Goal: Information Seeking & Learning: Learn about a topic

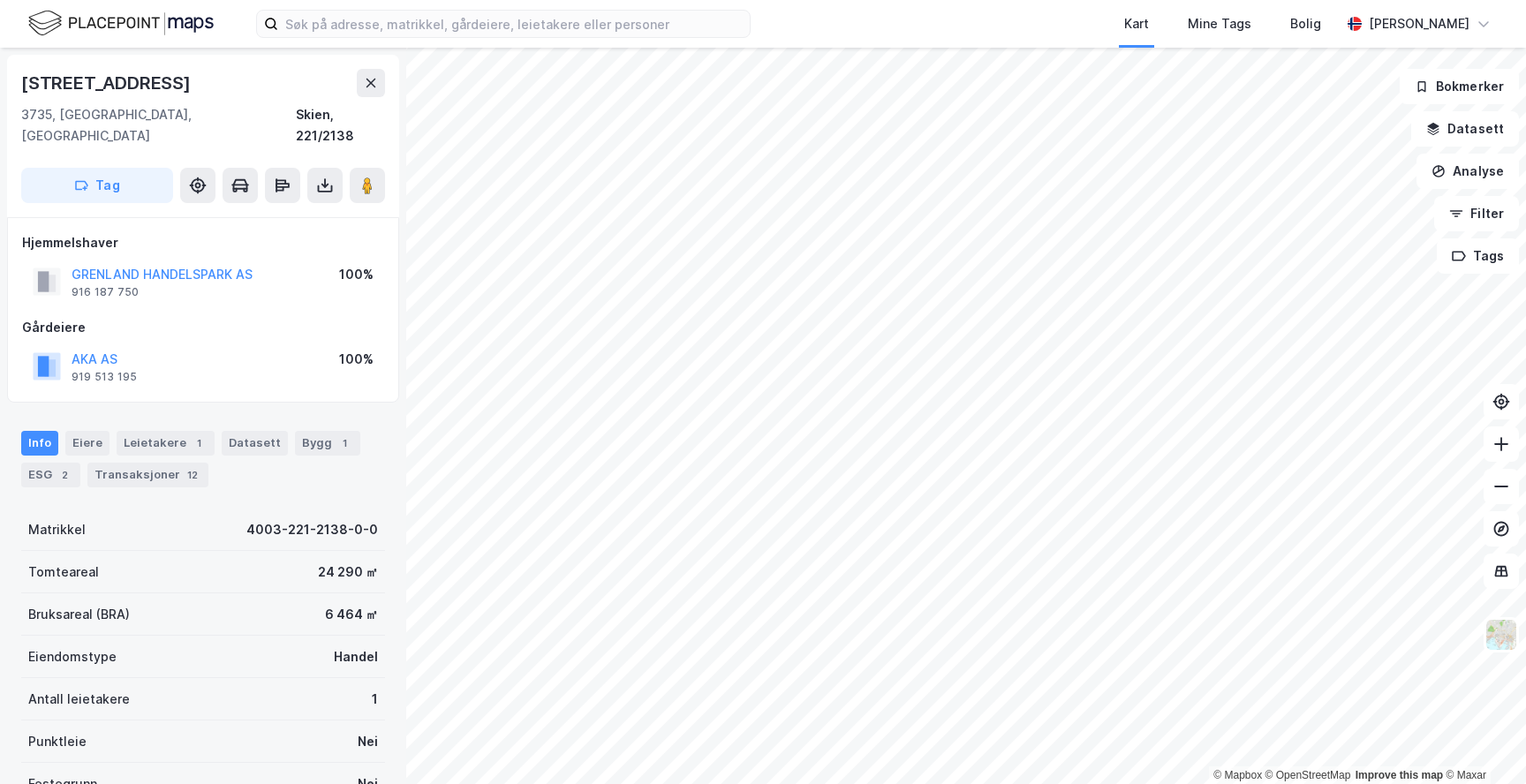
scroll to position [1, 0]
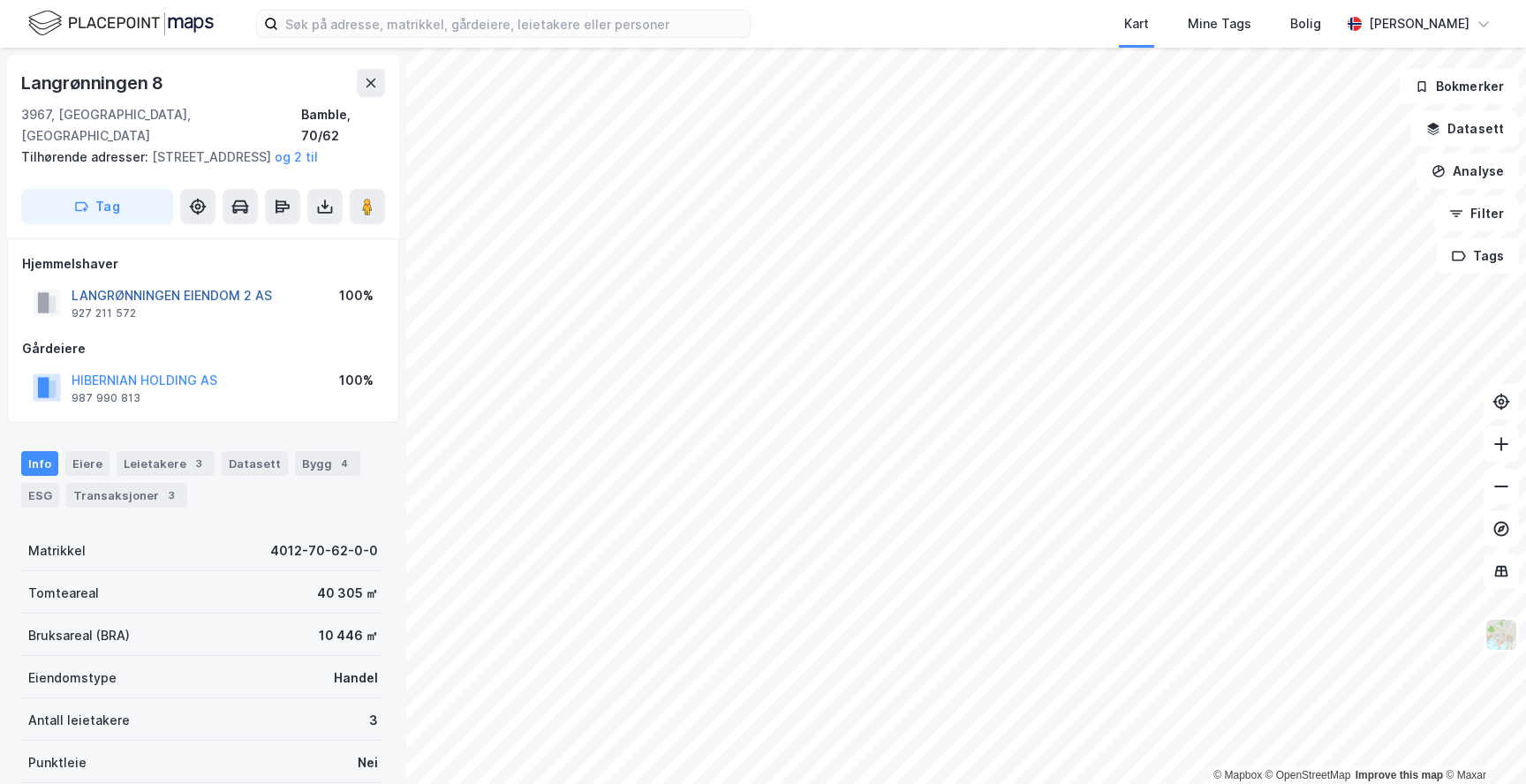
click at [0, 0] on button "LANGRØNNINGEN EIENDOM 2 AS" at bounding box center [0, 0] width 0 height 0
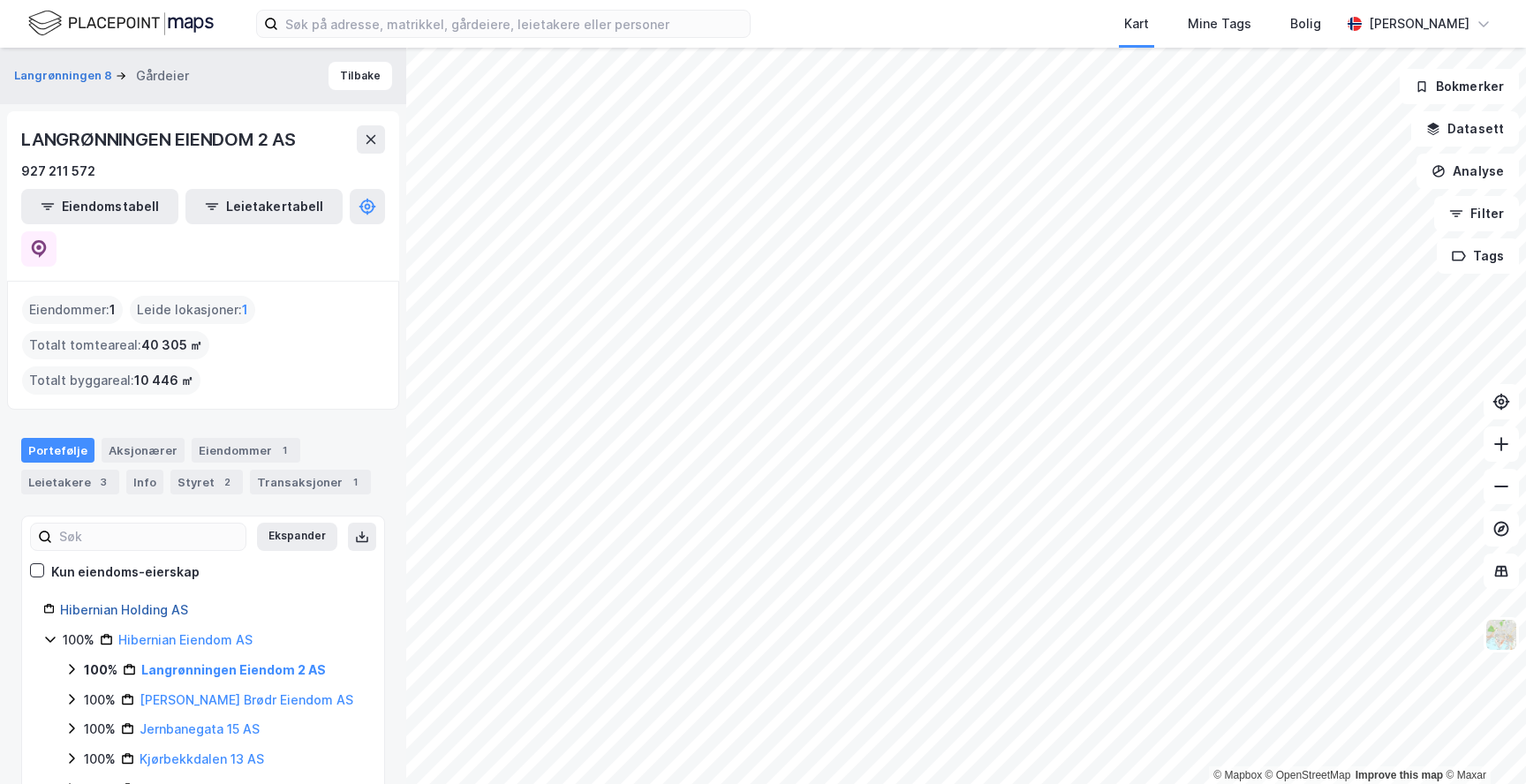
click at [156, 602] on link "Hibernian Holding AS" at bounding box center [124, 609] width 128 height 15
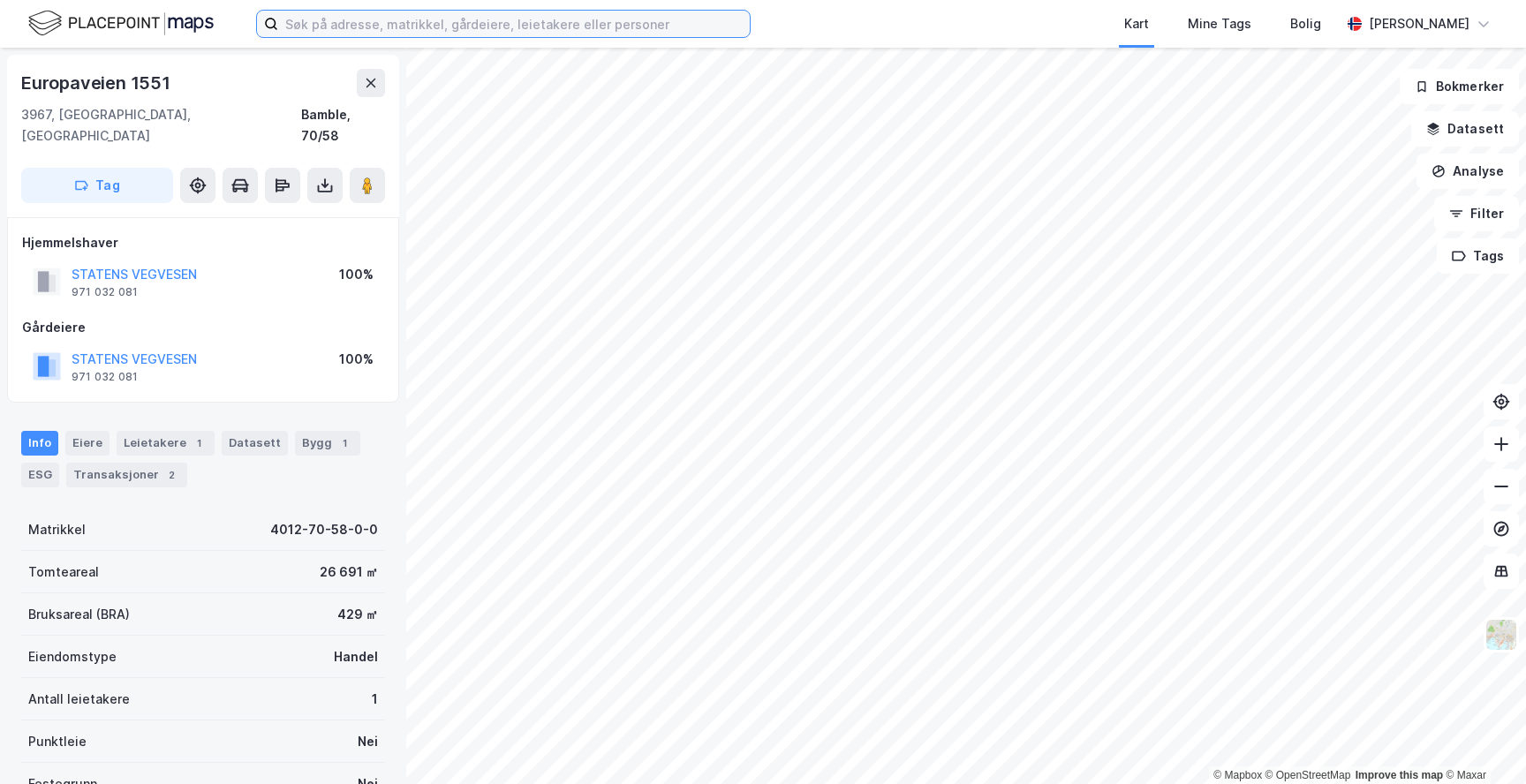
click at [304, 25] on input at bounding box center [514, 24] width 471 height 27
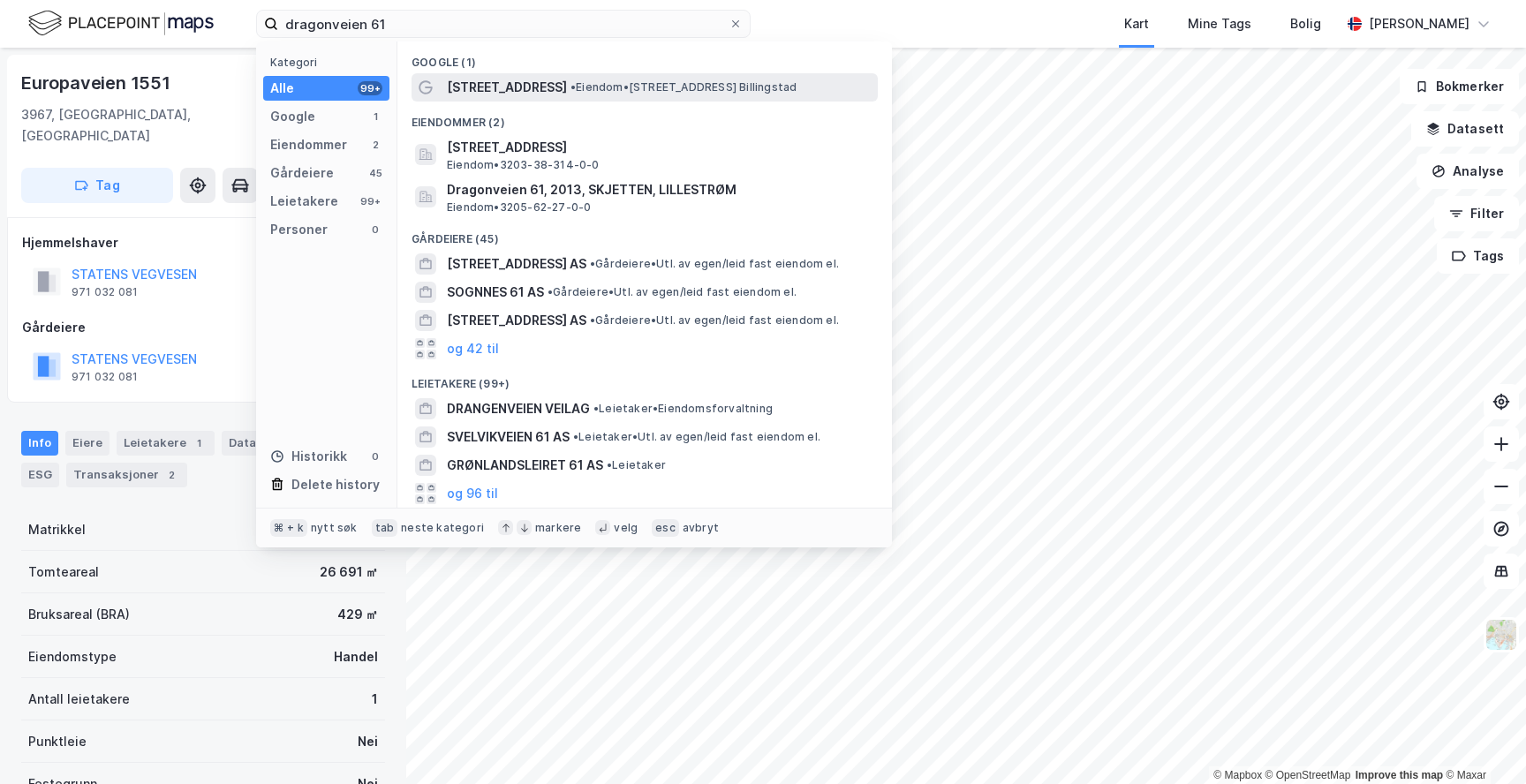
click at [477, 88] on span "[STREET_ADDRESS]" at bounding box center [507, 88] width 121 height 21
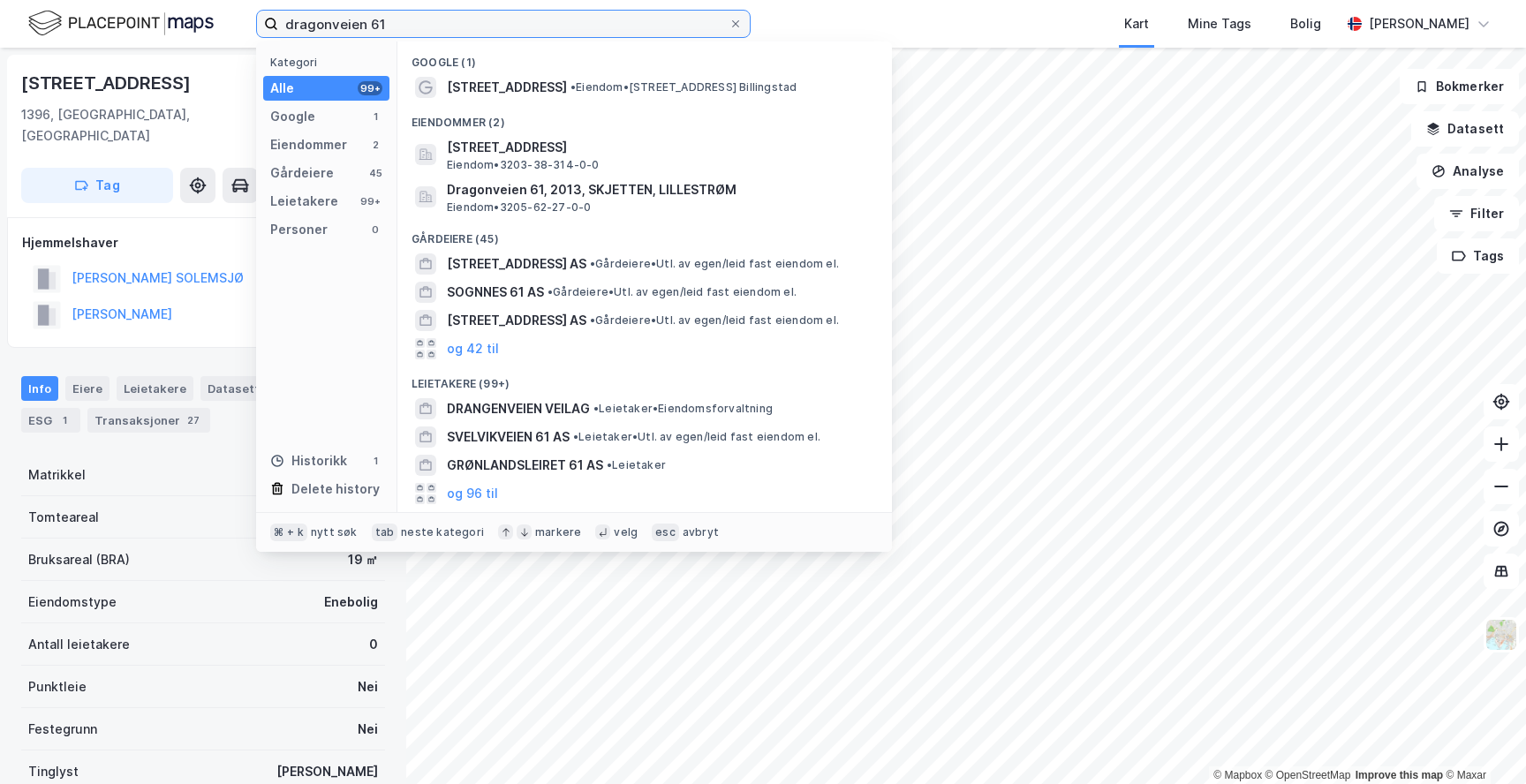
click at [395, 22] on input "dragonveien 61" at bounding box center [503, 24] width 450 height 27
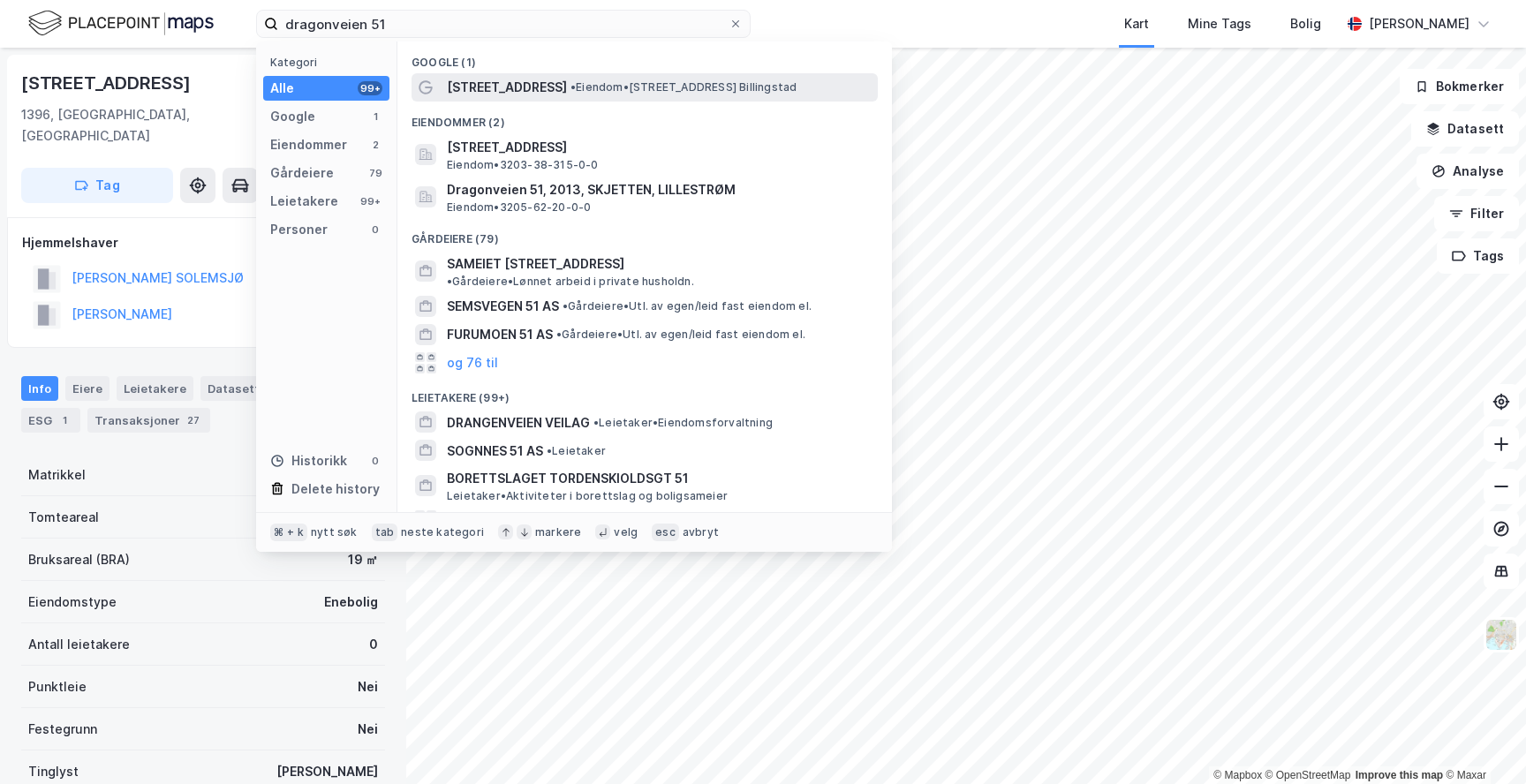
click at [512, 96] on span "[STREET_ADDRESS]" at bounding box center [507, 88] width 121 height 21
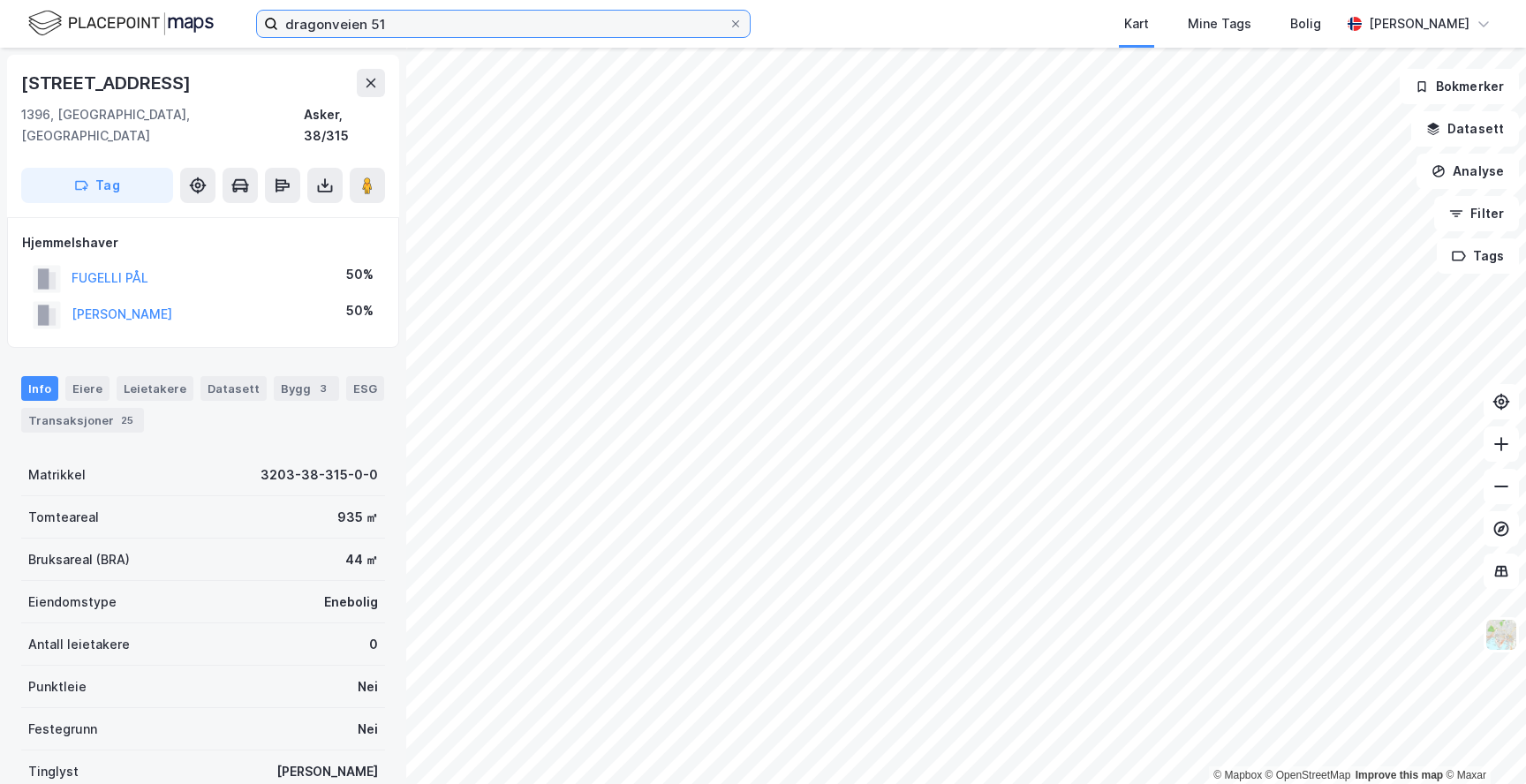
click at [440, 30] on input "dragonveien 51" at bounding box center [503, 24] width 450 height 27
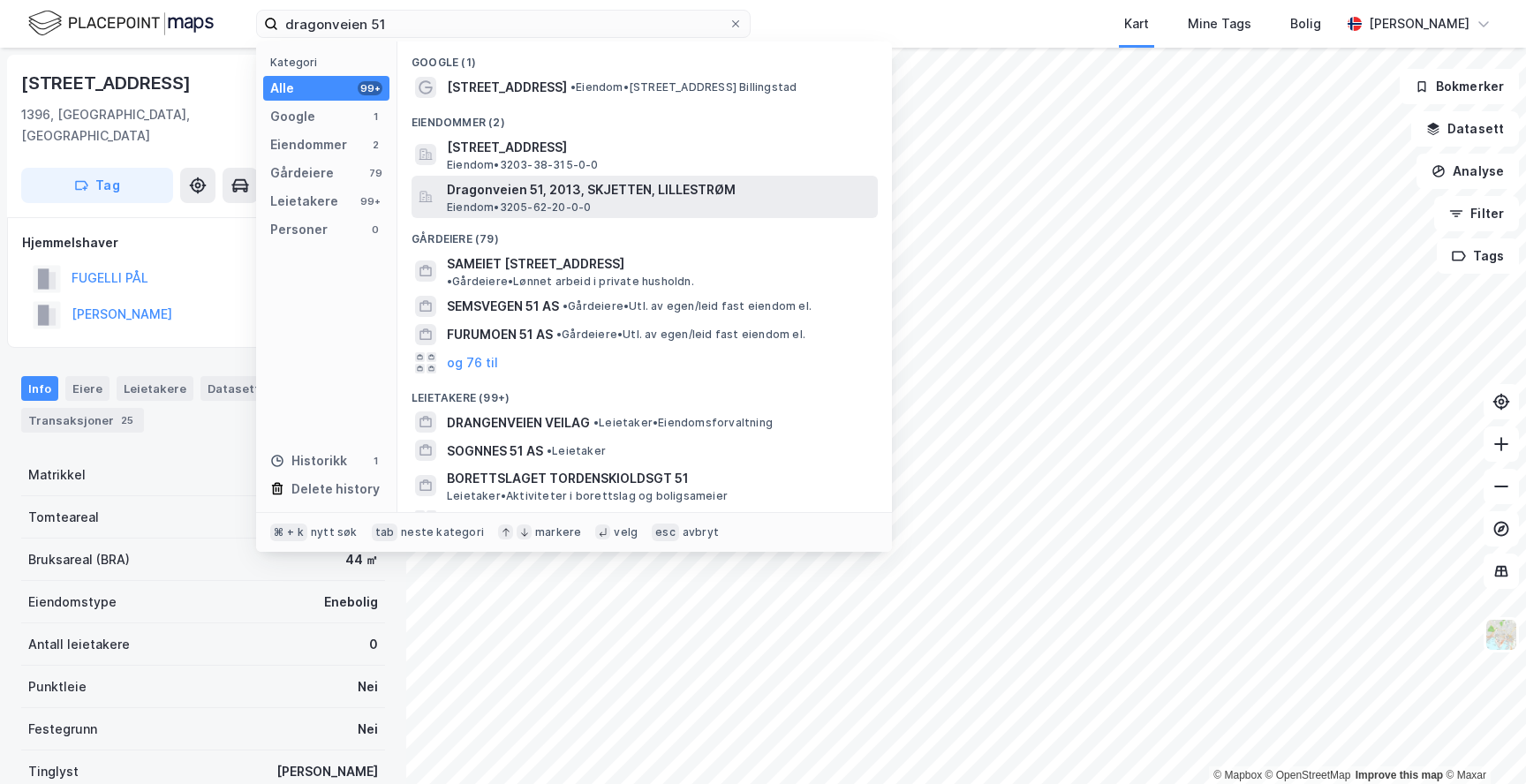
click at [531, 185] on span "Dragonveien 51, 2013, SKJETTEN, LILLESTRØM" at bounding box center [658, 190] width 424 height 21
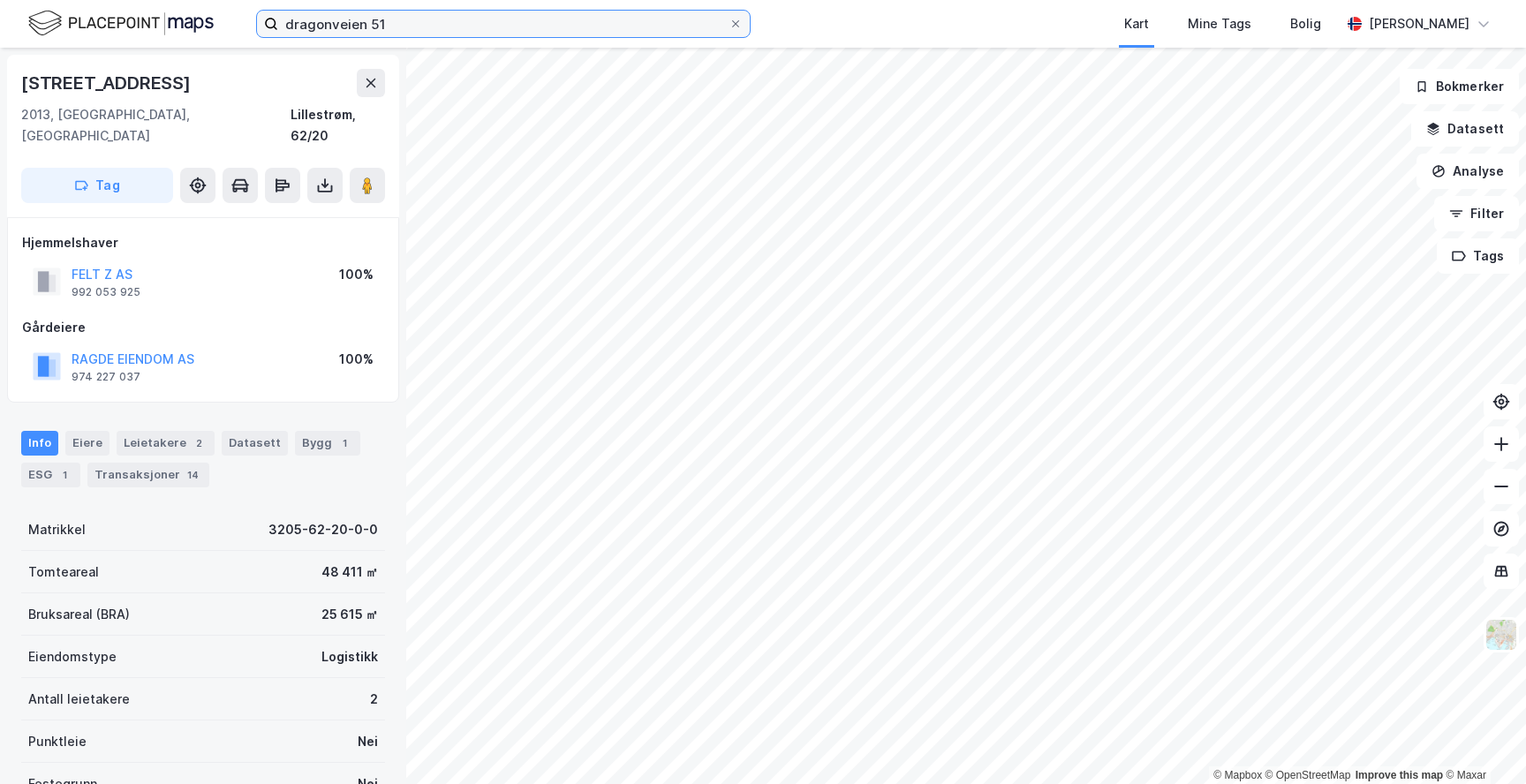
click at [393, 19] on input "dragonveien 51" at bounding box center [503, 24] width 450 height 27
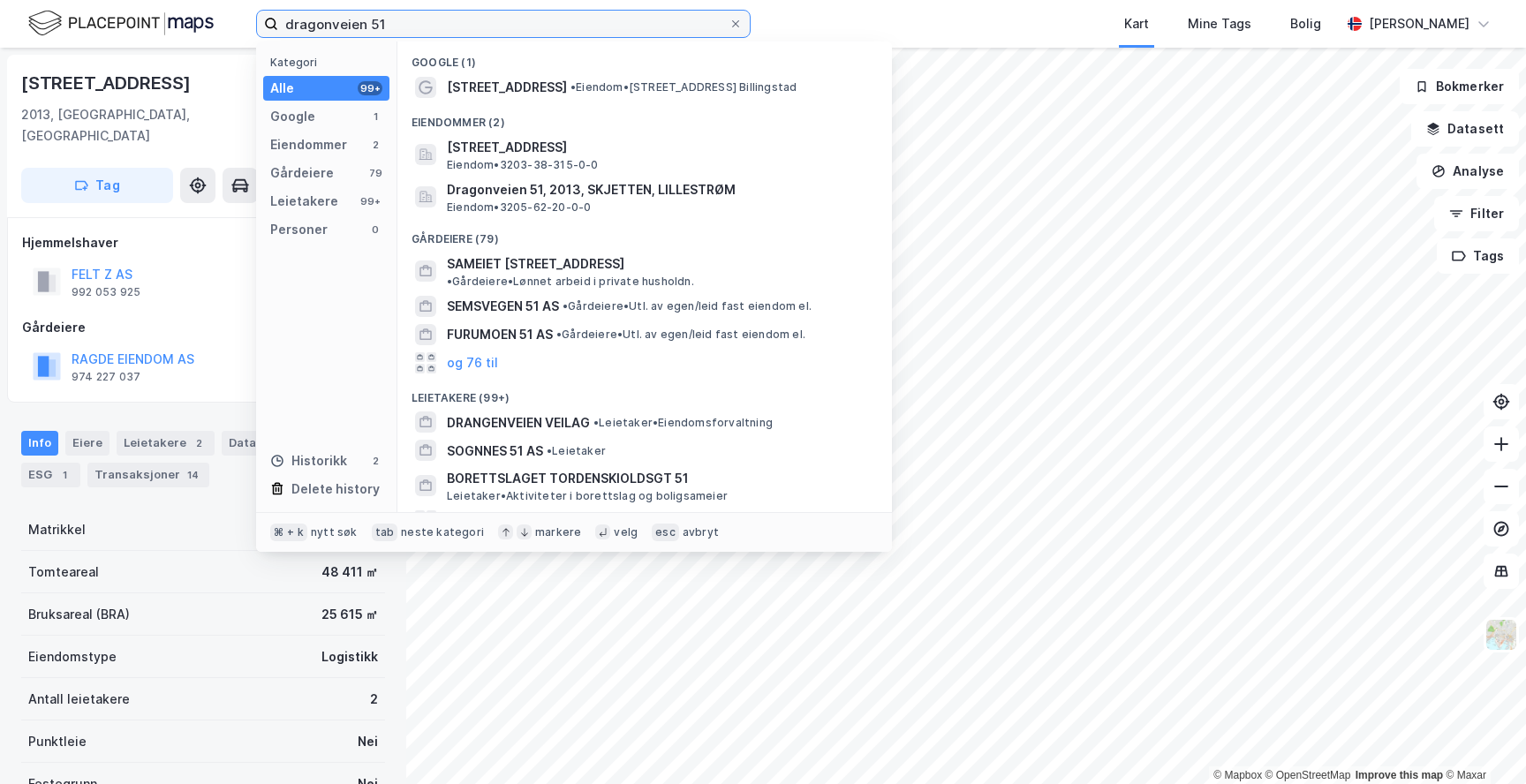
click at [393, 19] on input "dragonveien 51" at bounding box center [503, 24] width 450 height 27
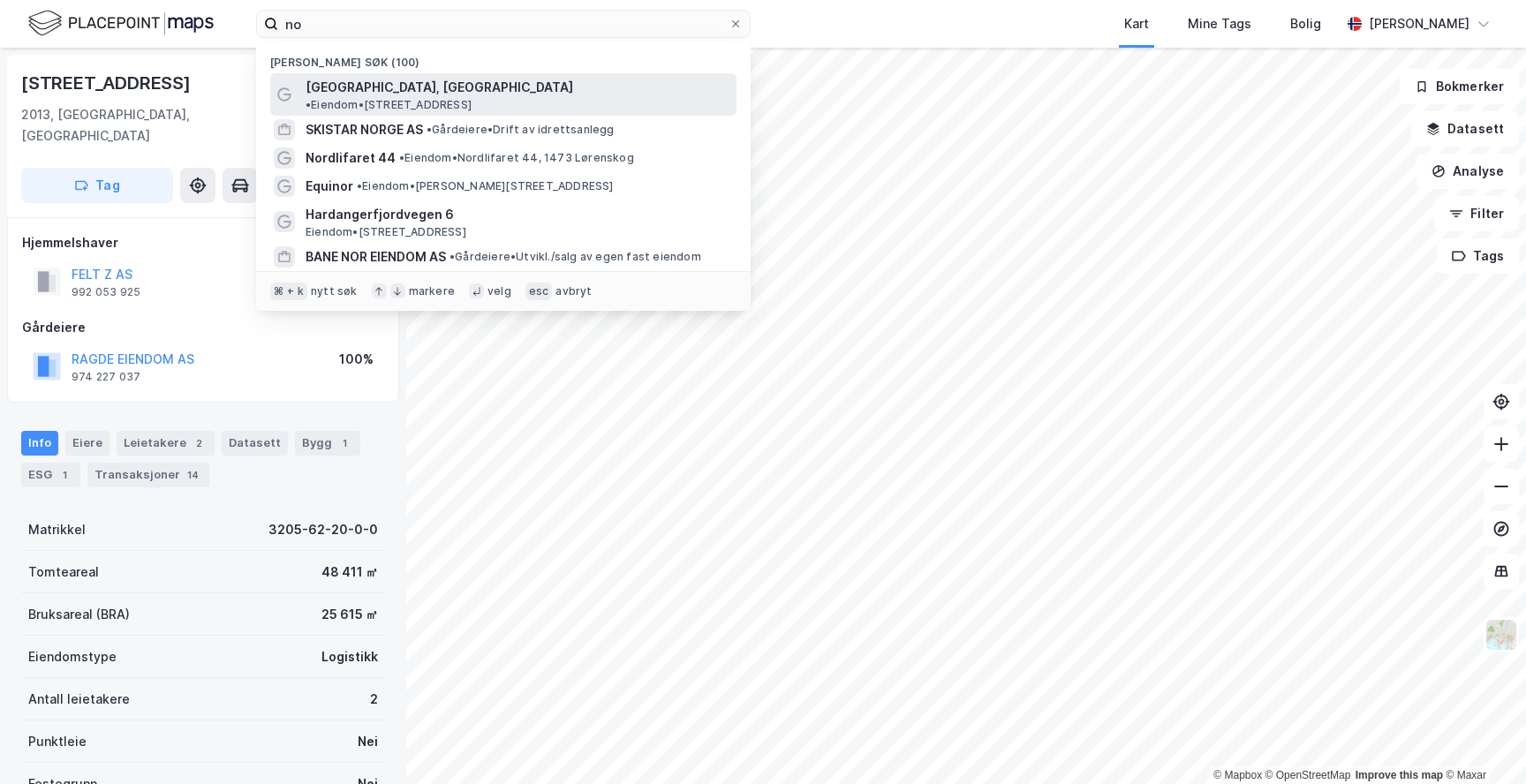
click at [471, 98] on span "• Eiendom • [STREET_ADDRESS]" at bounding box center [388, 105] width 166 height 14
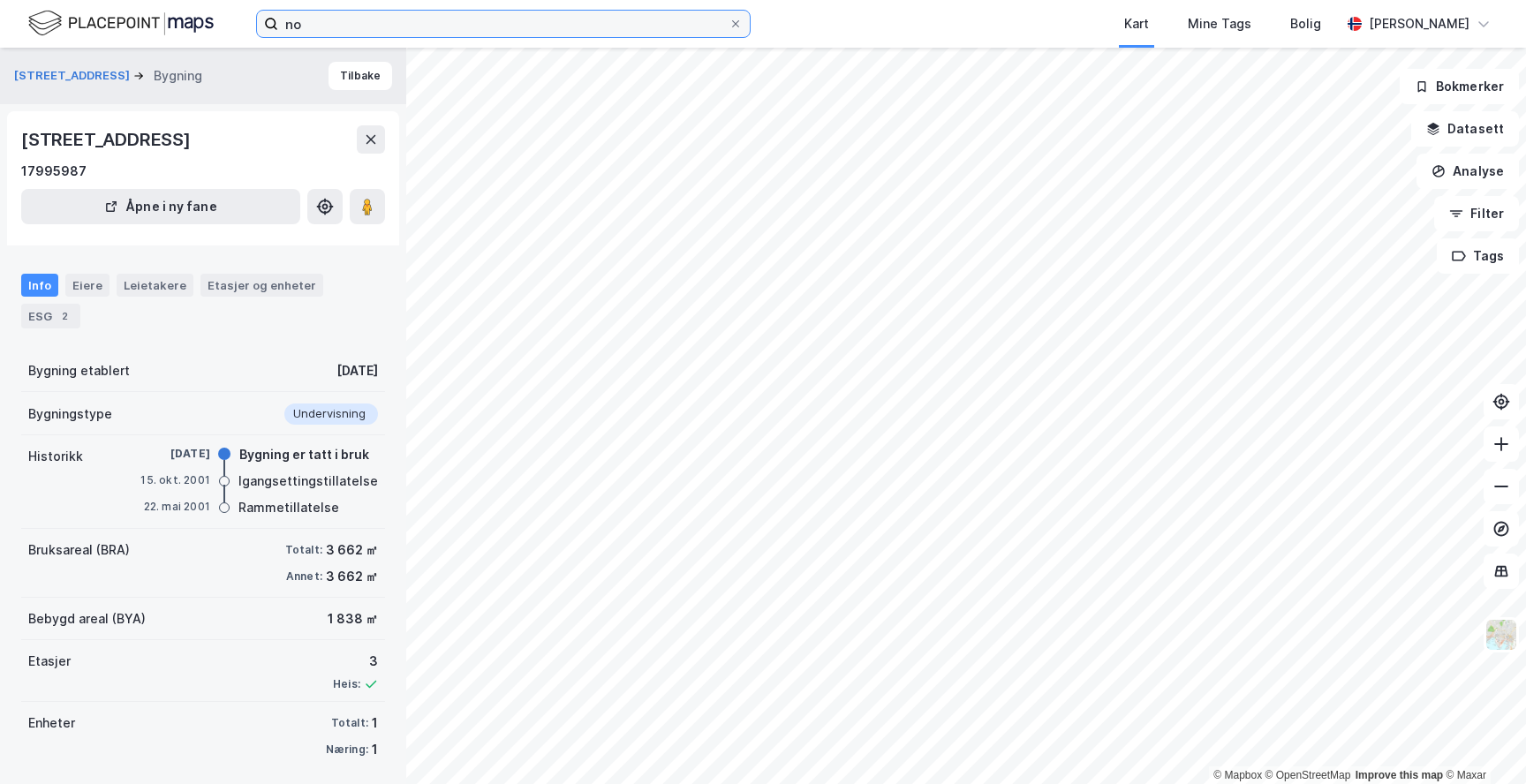
click at [438, 28] on input "no" at bounding box center [503, 24] width 450 height 27
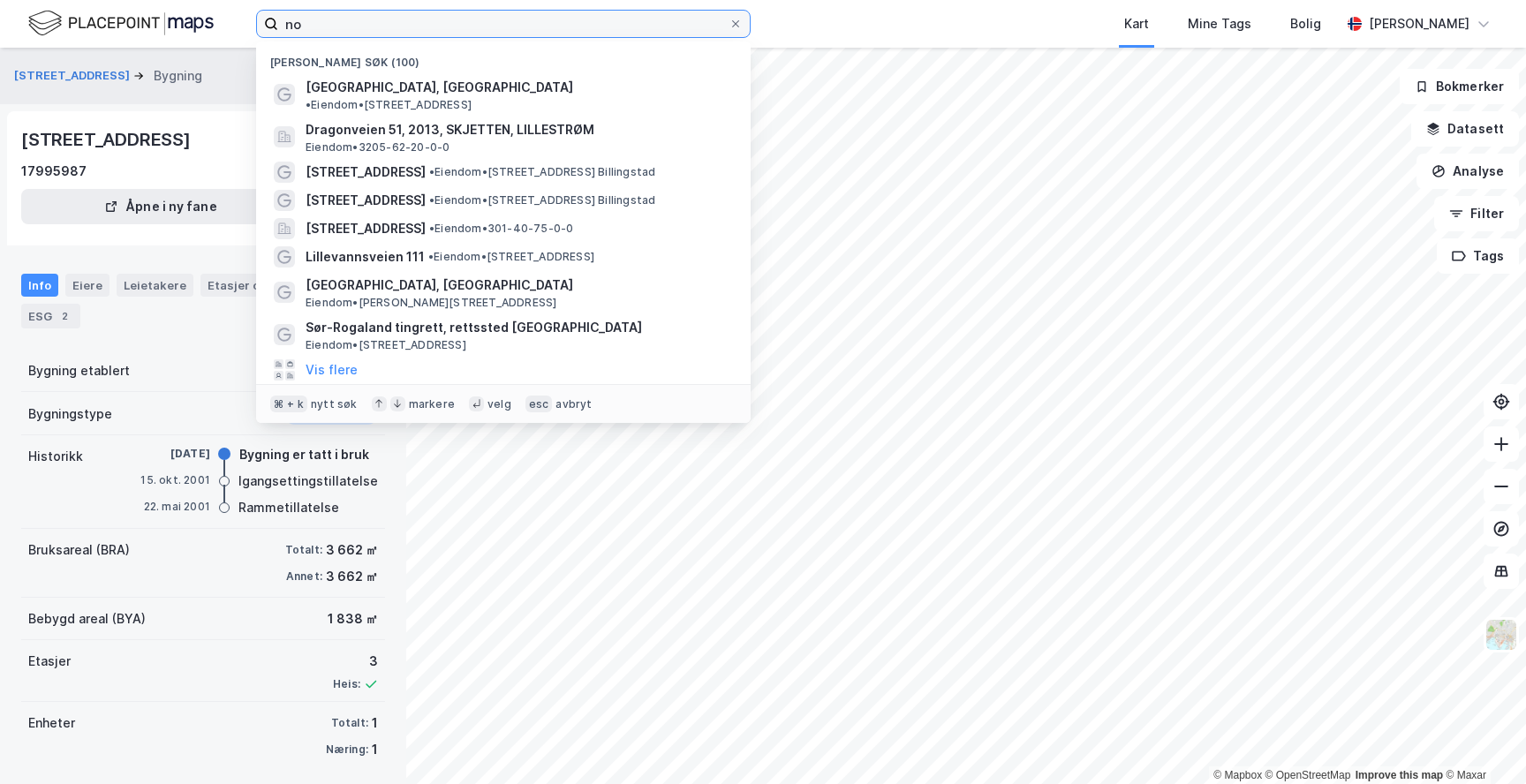
type input "n"
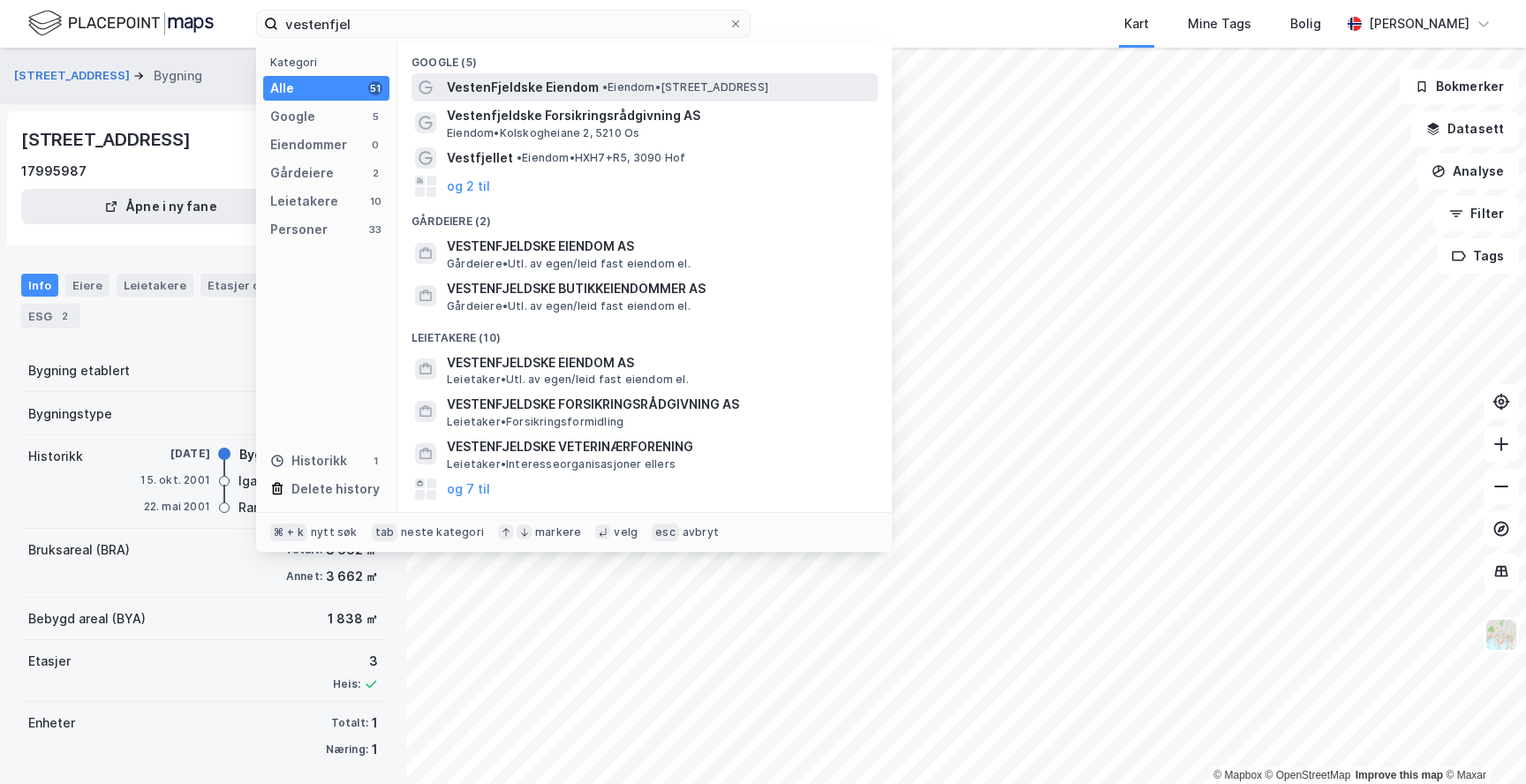
click at [485, 85] on span "VestenFjeldske Eiendom" at bounding box center [522, 88] width 152 height 21
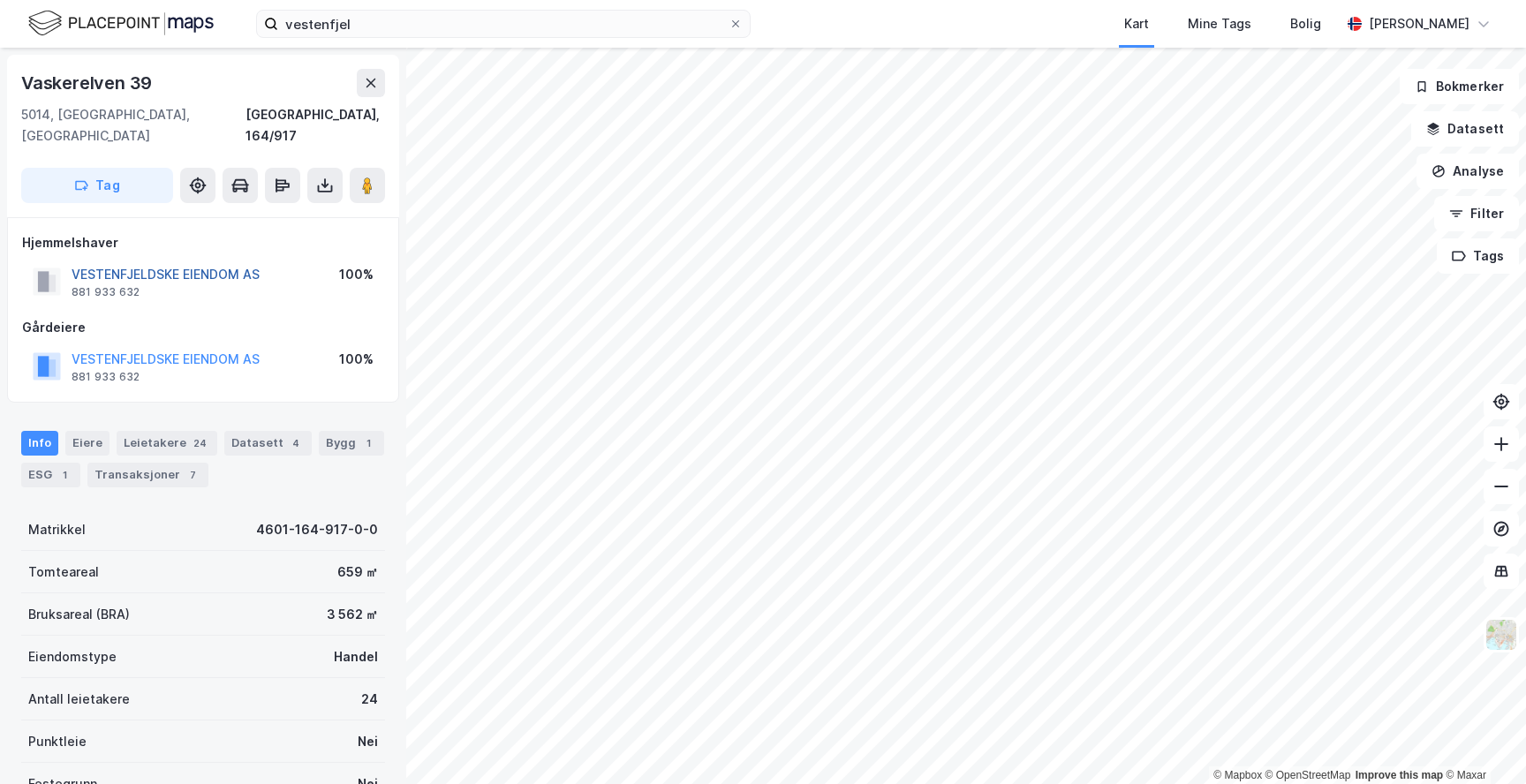
click at [0, 0] on button "VESTENFJELDSKE EIENDOM AS" at bounding box center [0, 0] width 0 height 0
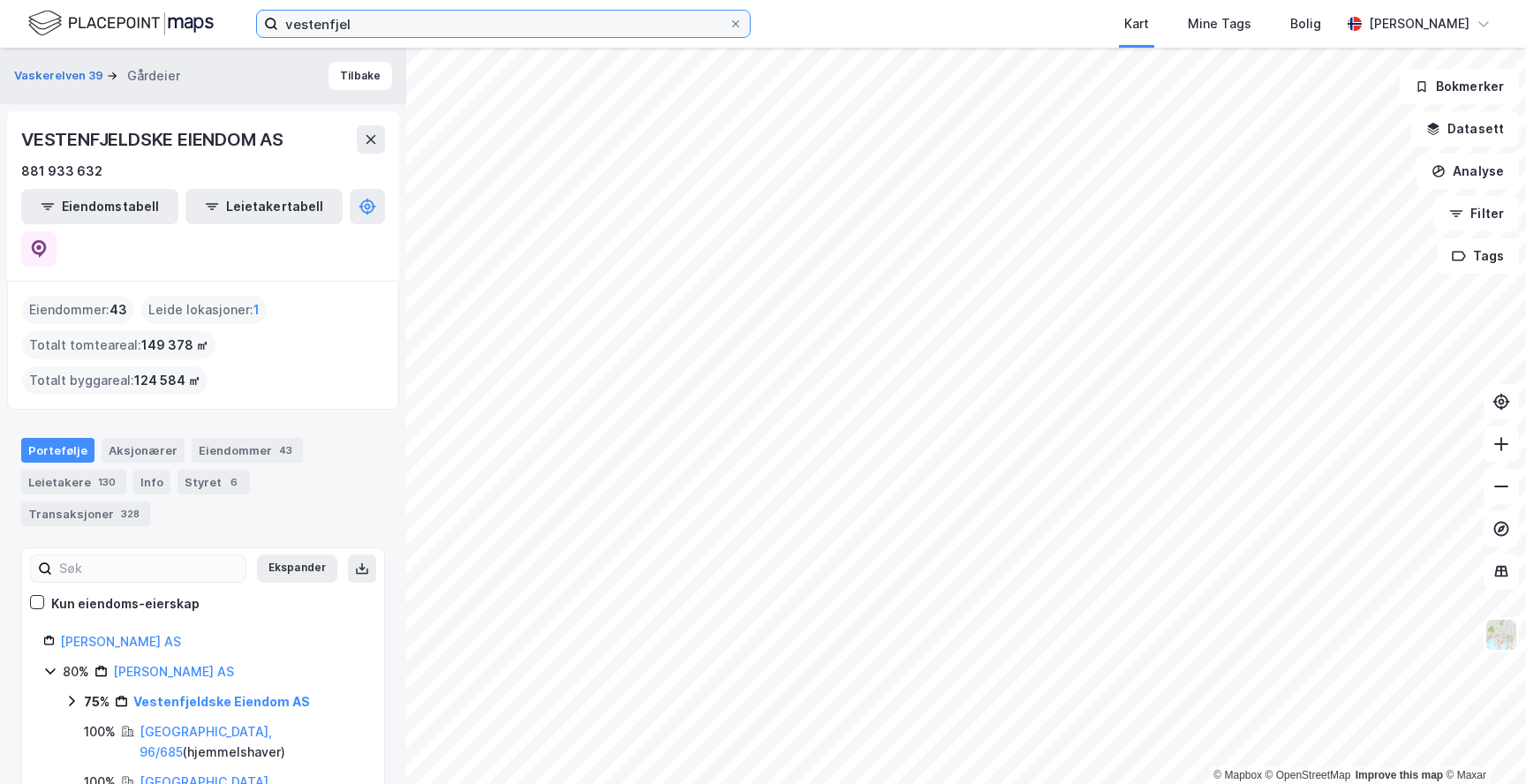
click at [362, 32] on input "vestenfjel" at bounding box center [503, 24] width 450 height 27
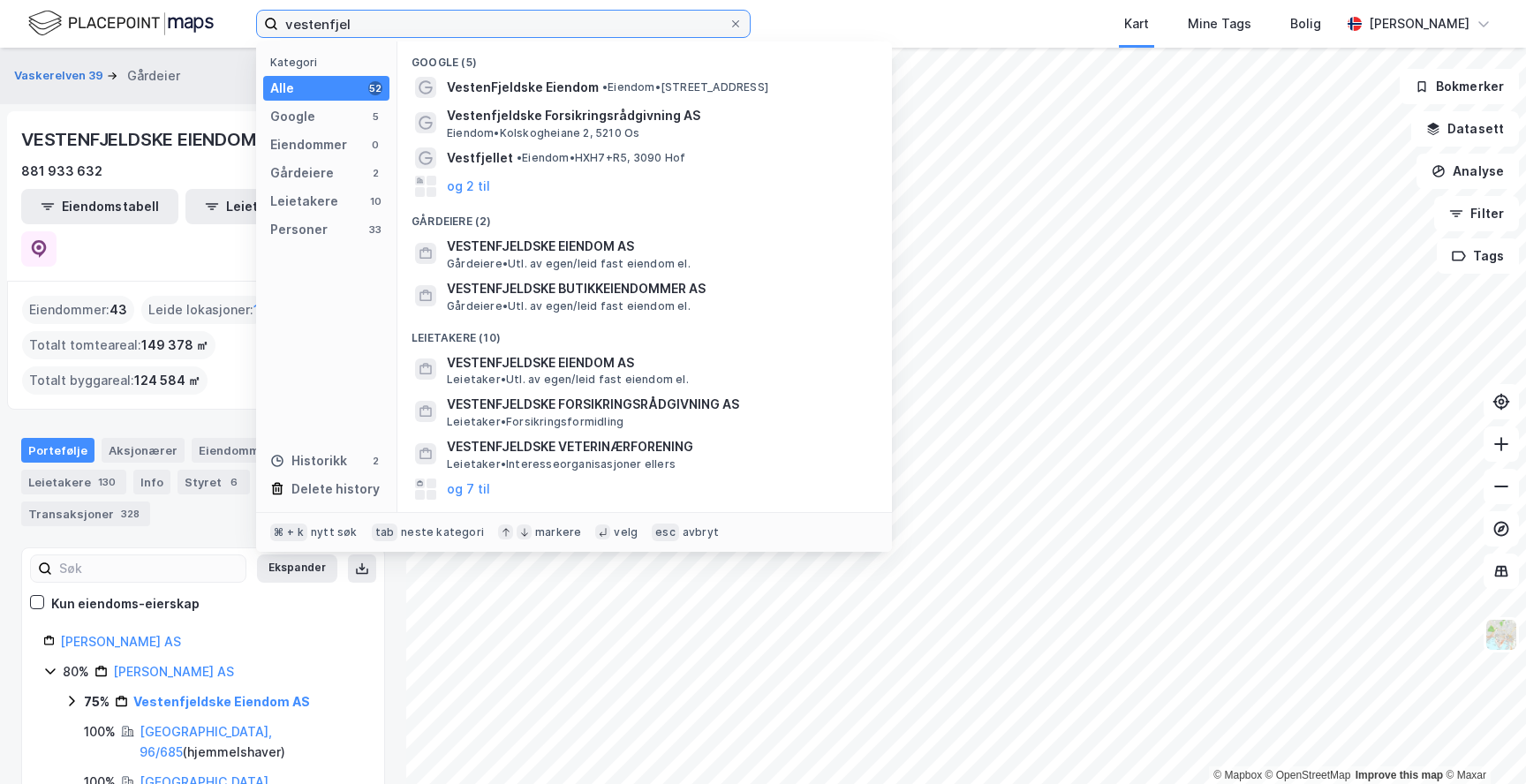
click at [362, 32] on input "vestenfjel" at bounding box center [503, 24] width 450 height 27
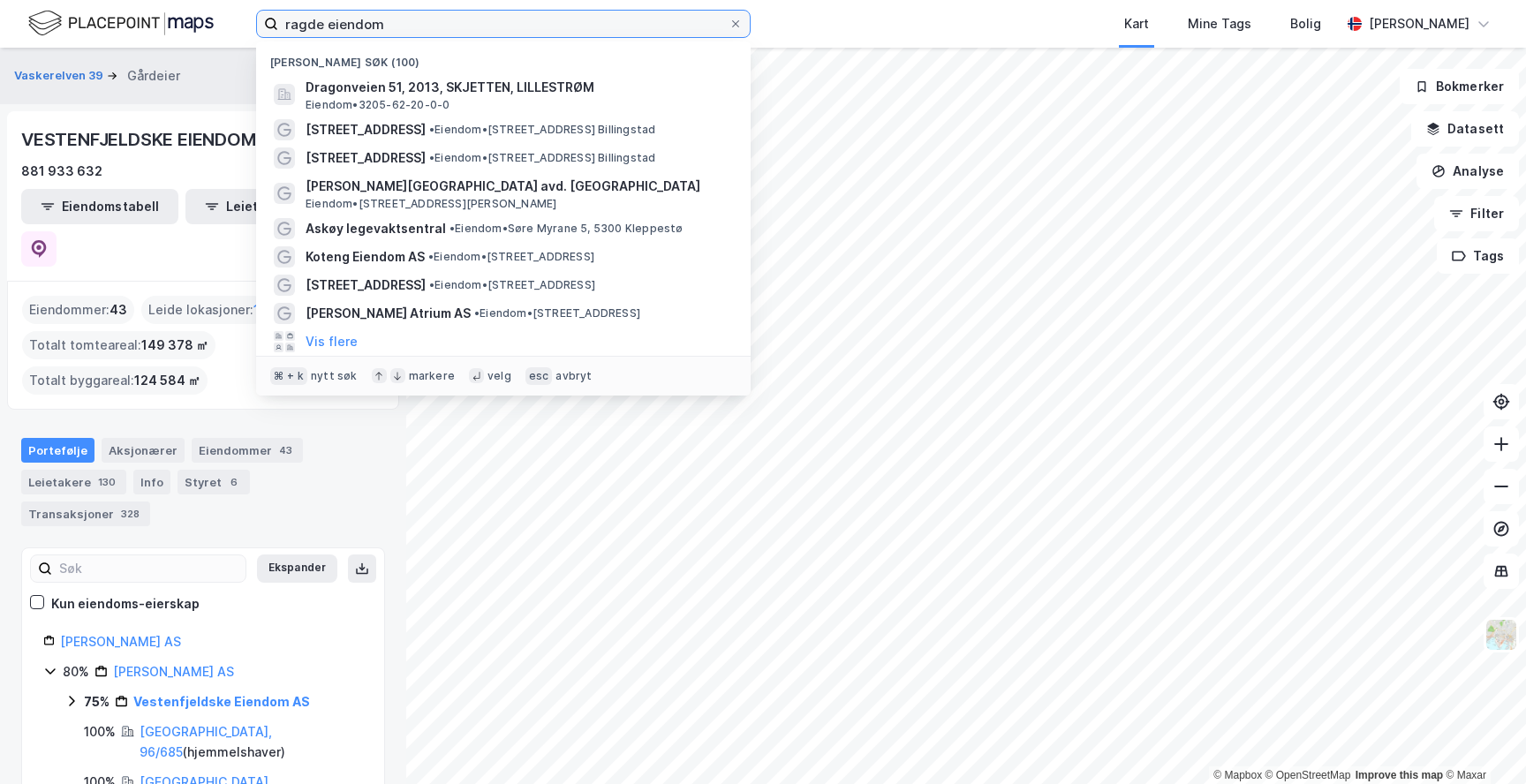
type input "ragde eiendom"
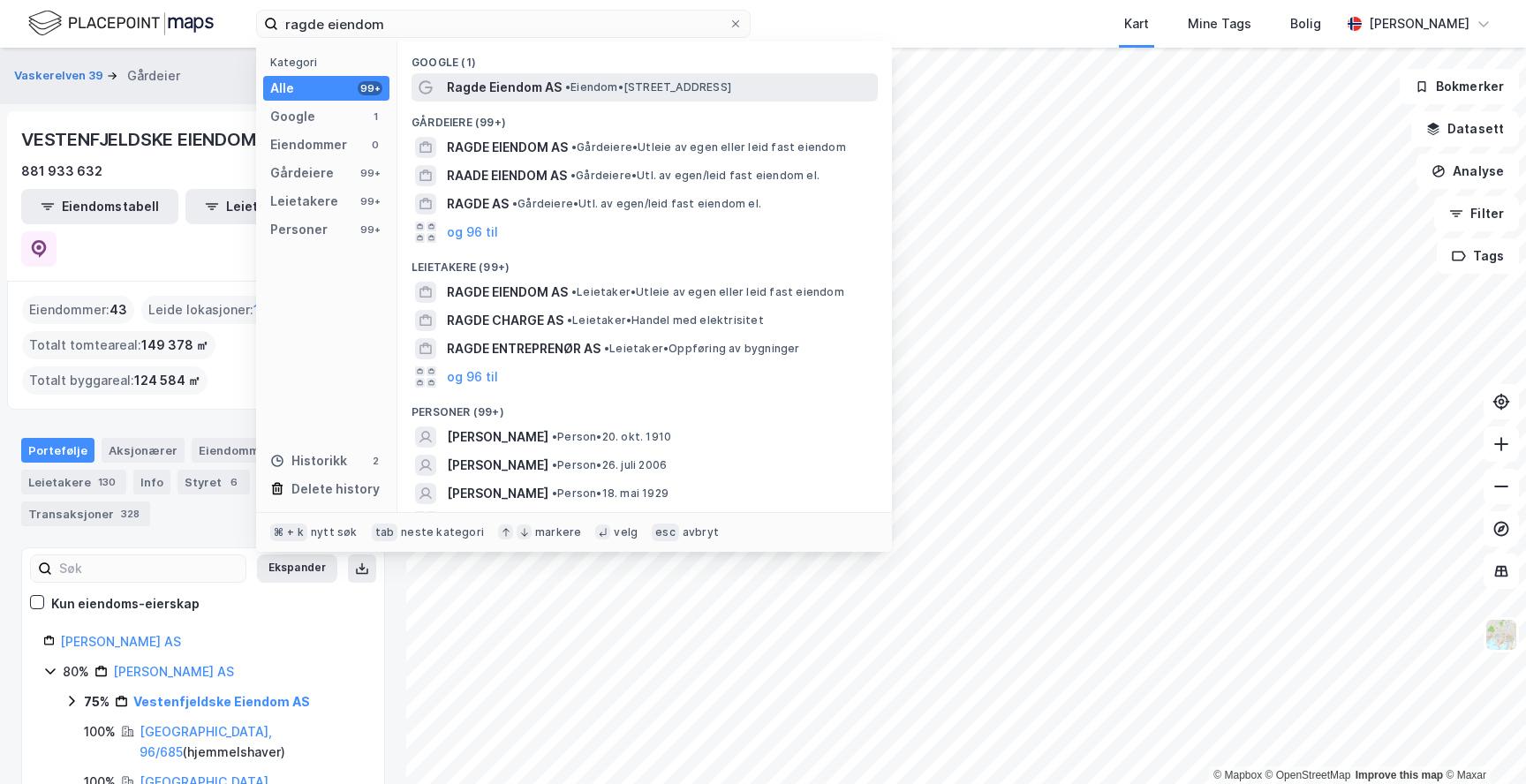
click at [456, 90] on span "Ragde Eiendom AS" at bounding box center [504, 88] width 115 height 21
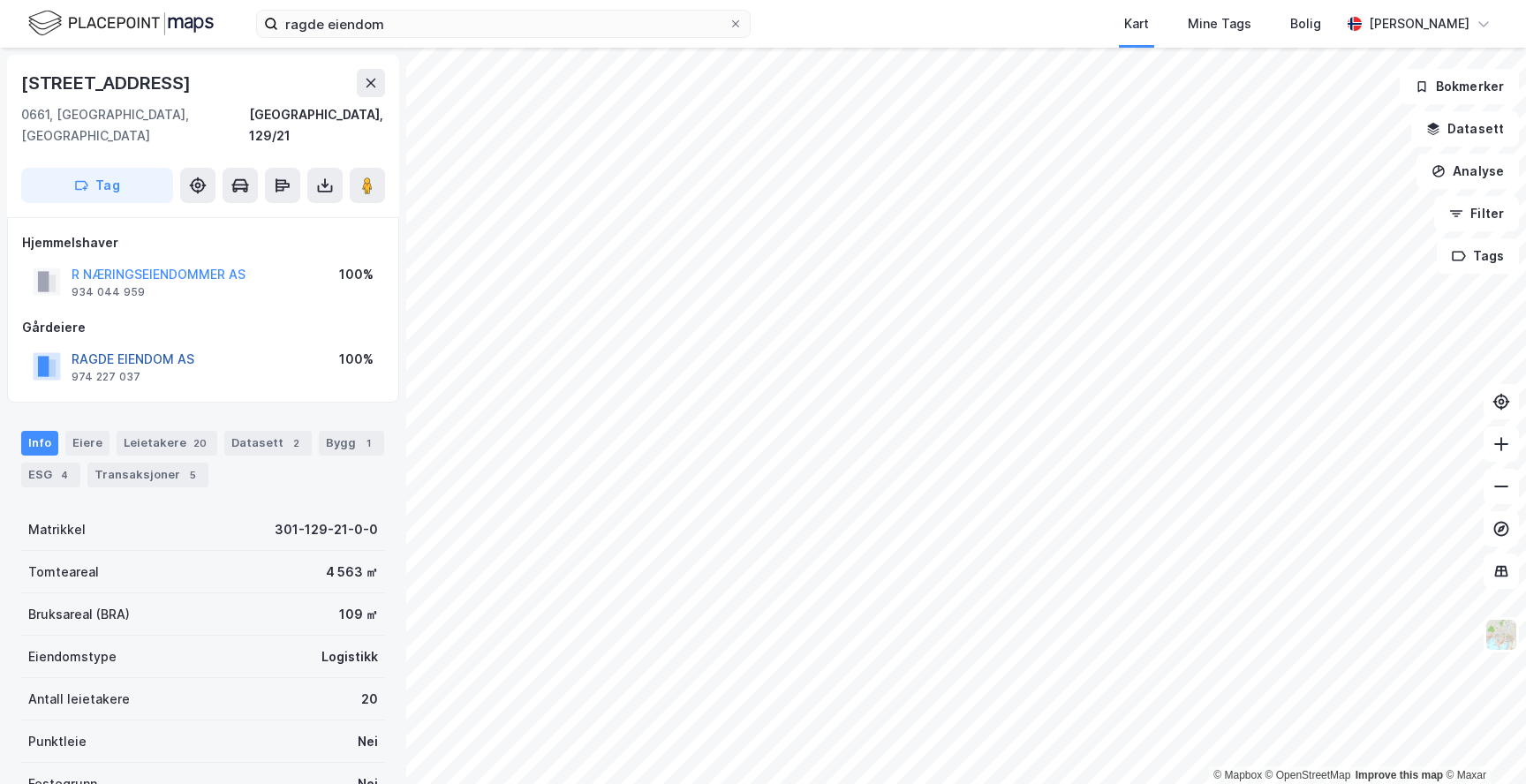
click at [0, 0] on button "RAGDE EIENDOM AS" at bounding box center [0, 0] width 0 height 0
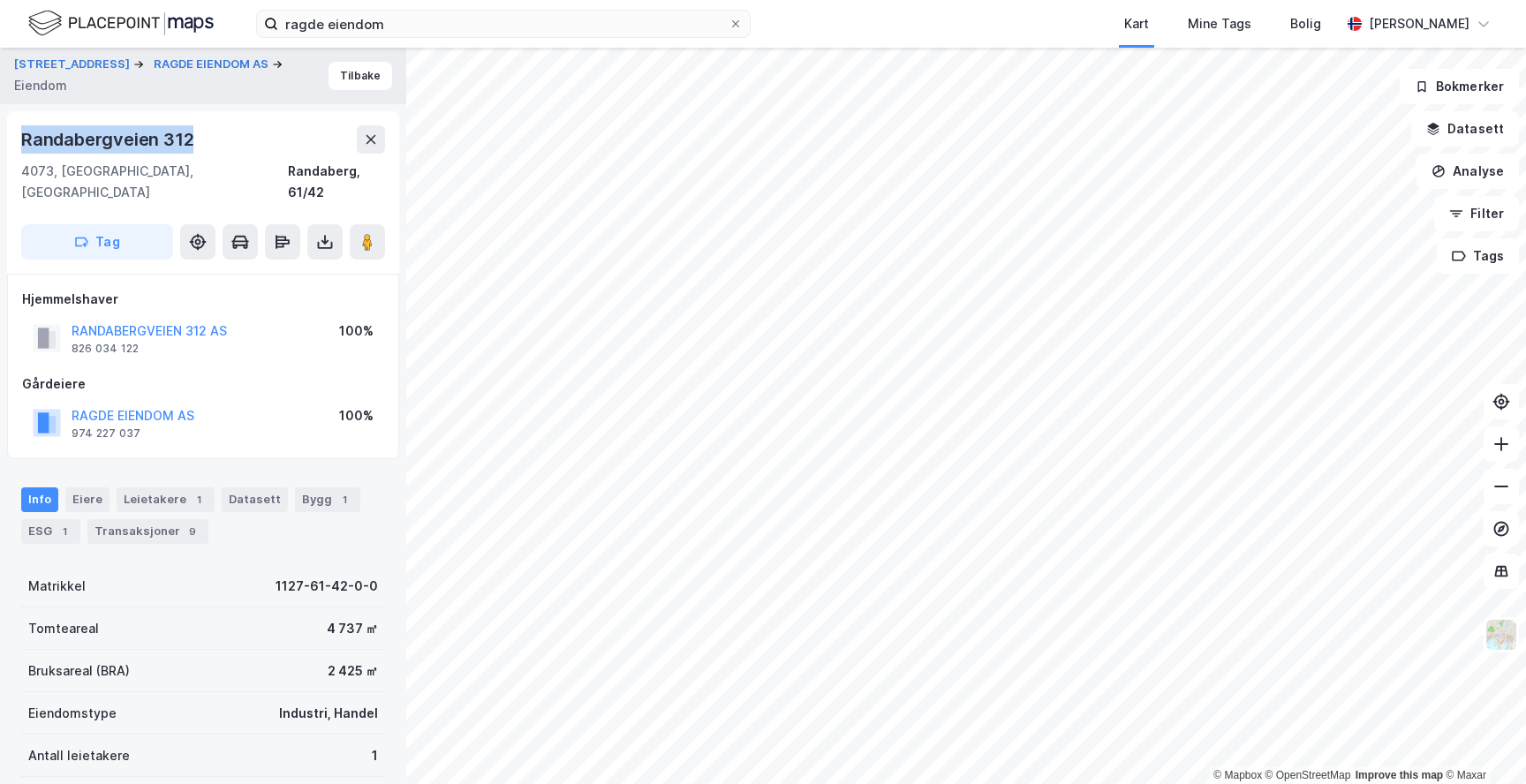
drag, startPoint x: 218, startPoint y: 142, endPoint x: 19, endPoint y: 146, distance: 199.0
click at [19, 146] on div "[GEOGRAPHIC_DATA] [STREET_ADDRESS]" at bounding box center [203, 192] width 393 height 162
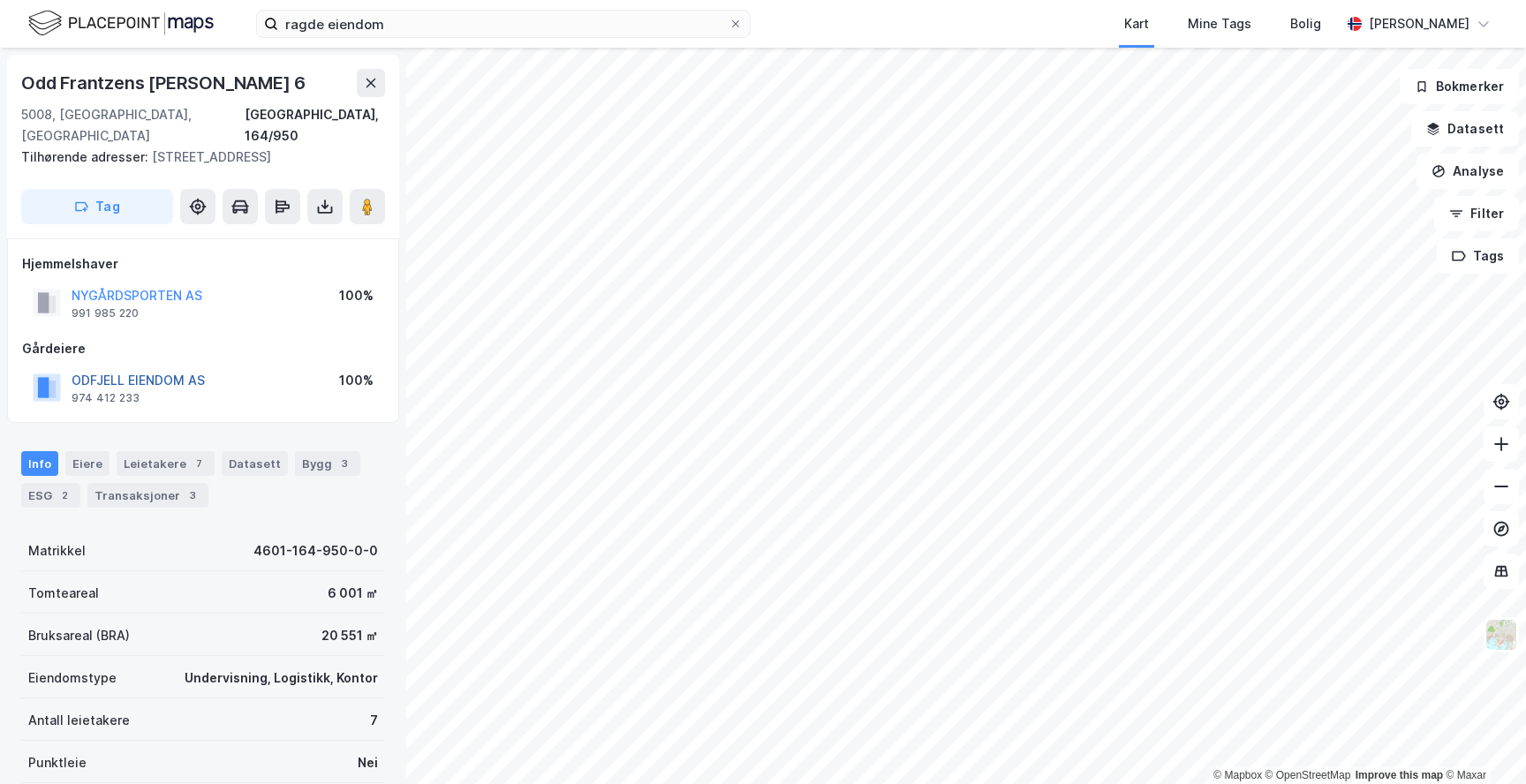
click at [0, 0] on button "ODFJELL EIENDOM AS" at bounding box center [0, 0] width 0 height 0
